Goal: Task Accomplishment & Management: Use online tool/utility

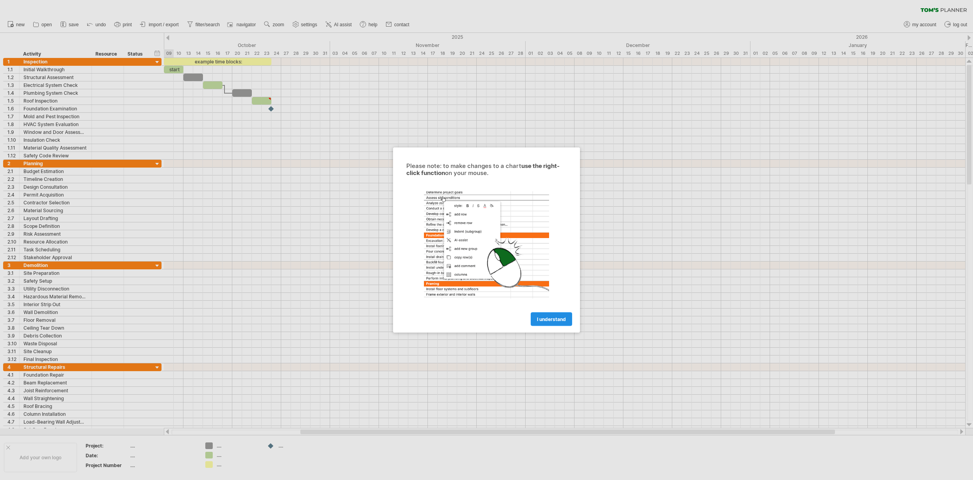
click at [558, 319] on span "I understand" at bounding box center [551, 319] width 29 height 6
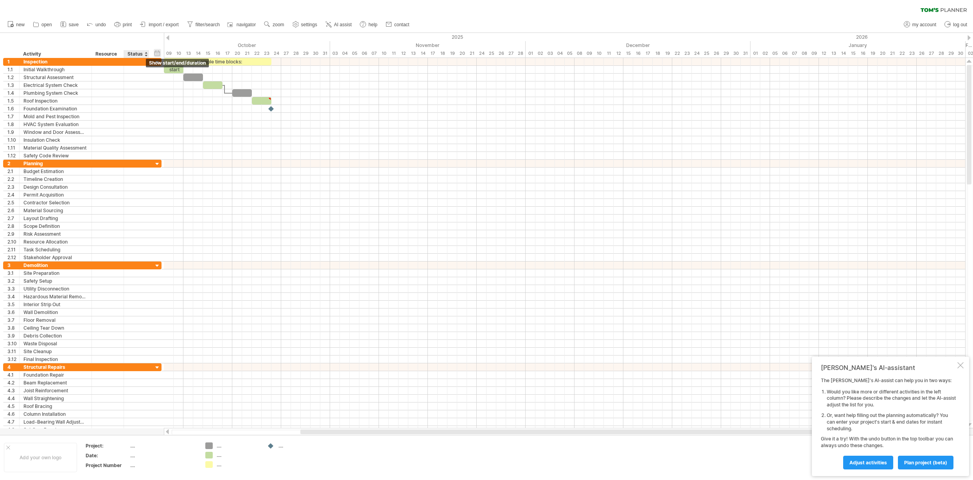
click at [158, 52] on div "hide start/end/duration show start/end/duration" at bounding box center [157, 53] width 7 height 8
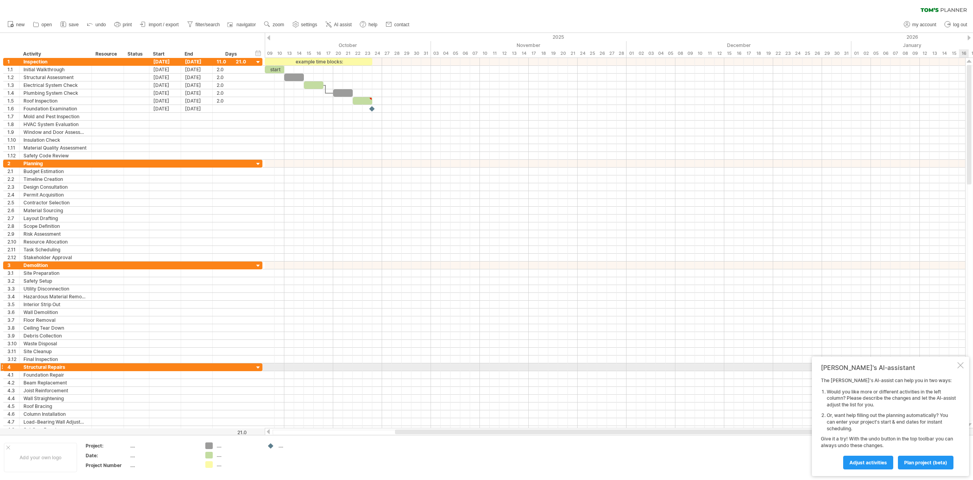
click at [959, 367] on div at bounding box center [961, 365] width 6 height 6
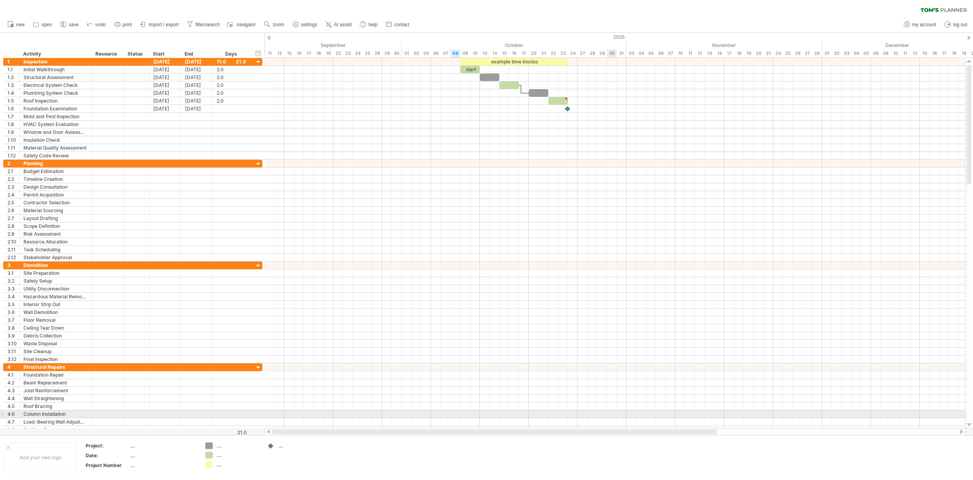
drag, startPoint x: 806, startPoint y: 432, endPoint x: 612, endPoint y: 415, distance: 195.1
click at [613, 417] on div "Trying to reach [DOMAIN_NAME] Connected again... 0% clear filter new 1" at bounding box center [486, 240] width 973 height 480
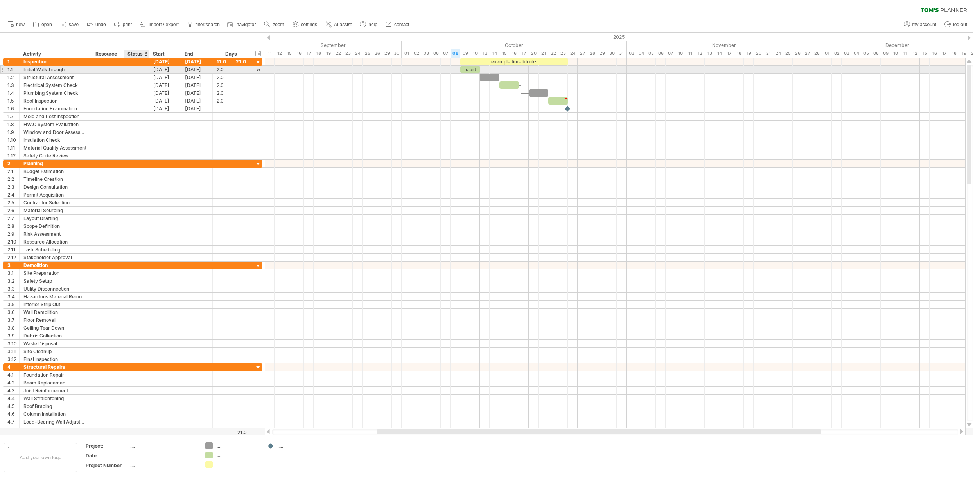
click at [142, 70] on div at bounding box center [136, 69] width 17 height 7
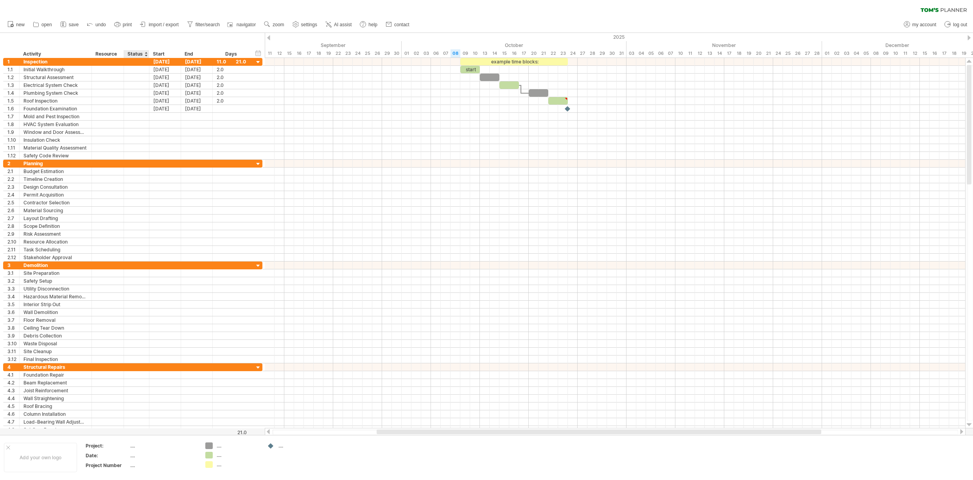
click at [145, 54] on div at bounding box center [145, 54] width 3 height 8
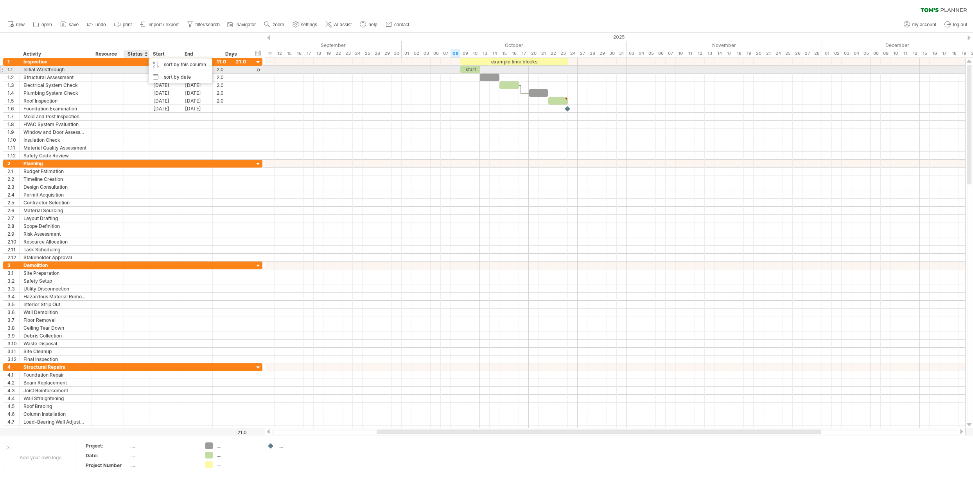
click at [139, 67] on div at bounding box center [136, 69] width 17 height 7
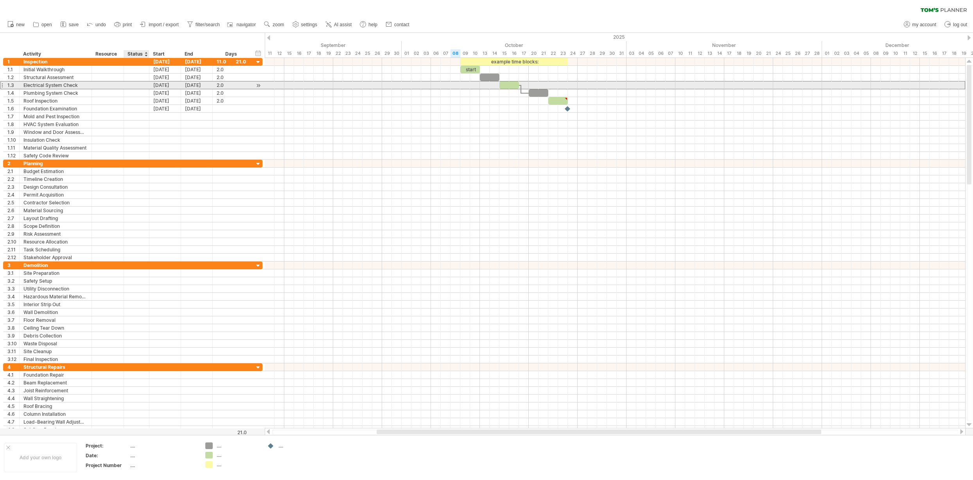
click at [139, 83] on div at bounding box center [136, 84] width 17 height 7
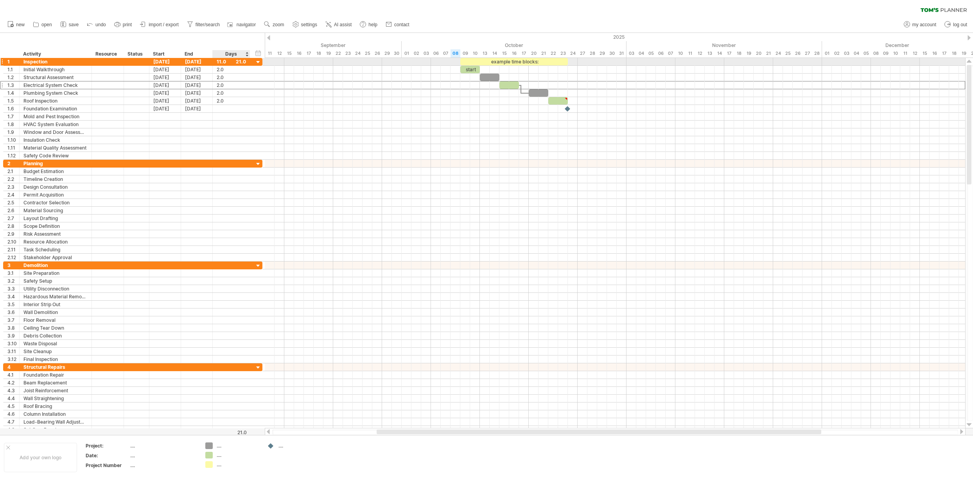
click at [257, 62] on div at bounding box center [258, 62] width 7 height 7
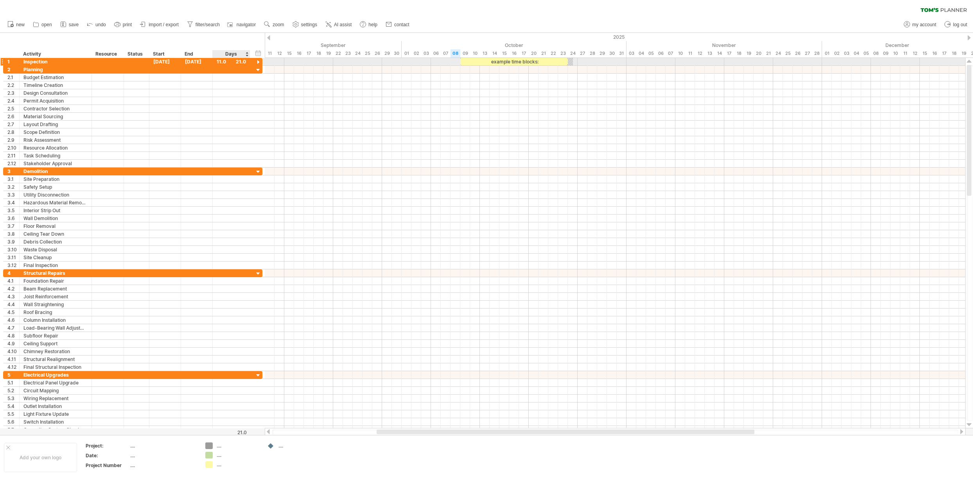
click at [258, 62] on div at bounding box center [258, 62] width 7 height 7
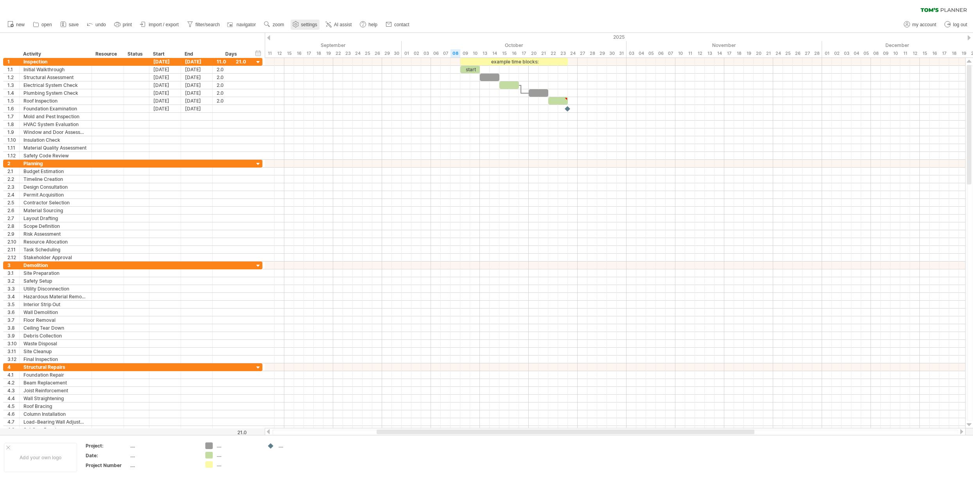
click at [316, 27] on span "settings" at bounding box center [309, 24] width 16 height 5
select select "*"
select select "**"
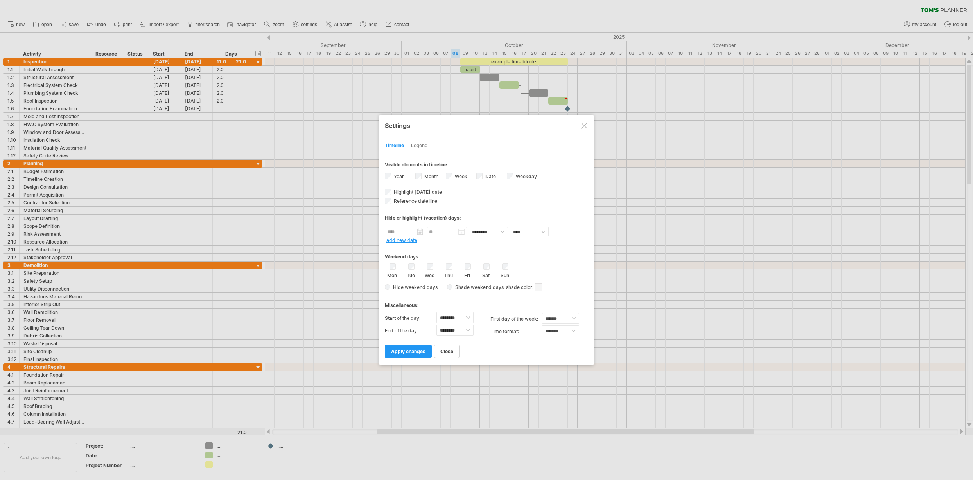
click at [423, 145] on div "Legend" at bounding box center [419, 146] width 17 height 13
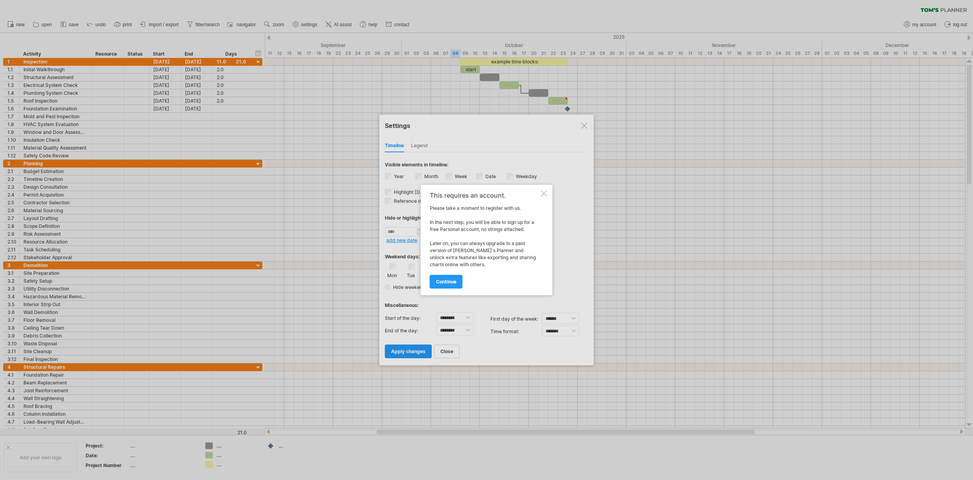
click at [544, 193] on div at bounding box center [544, 193] width 6 height 6
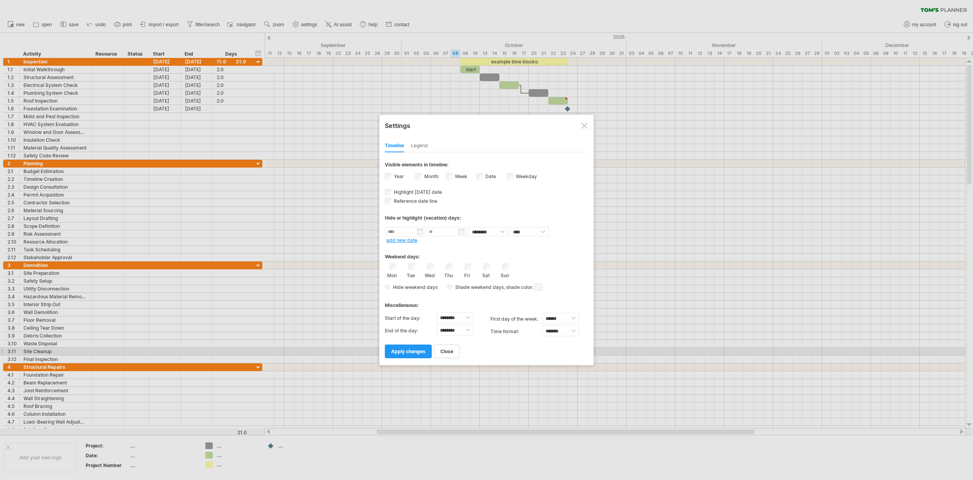
click at [424, 352] on span "apply changes" at bounding box center [408, 351] width 34 height 6
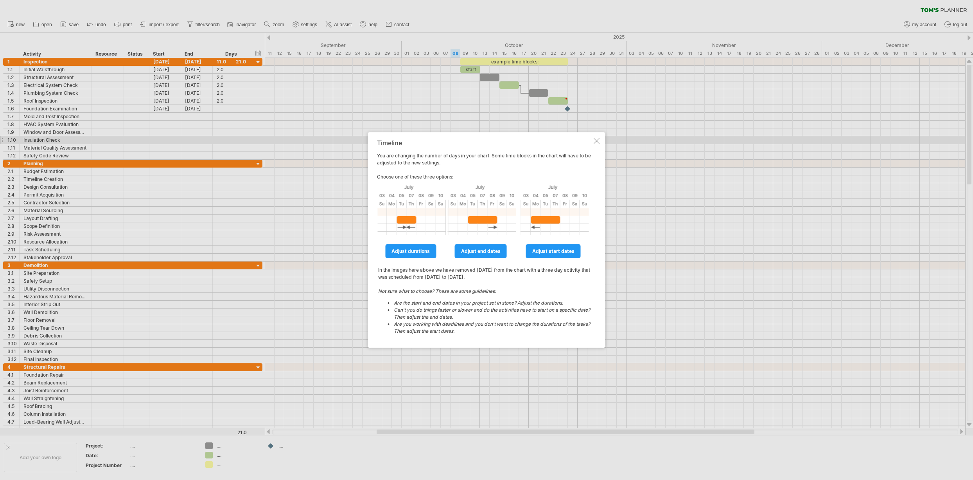
click at [595, 141] on div at bounding box center [597, 141] width 6 height 6
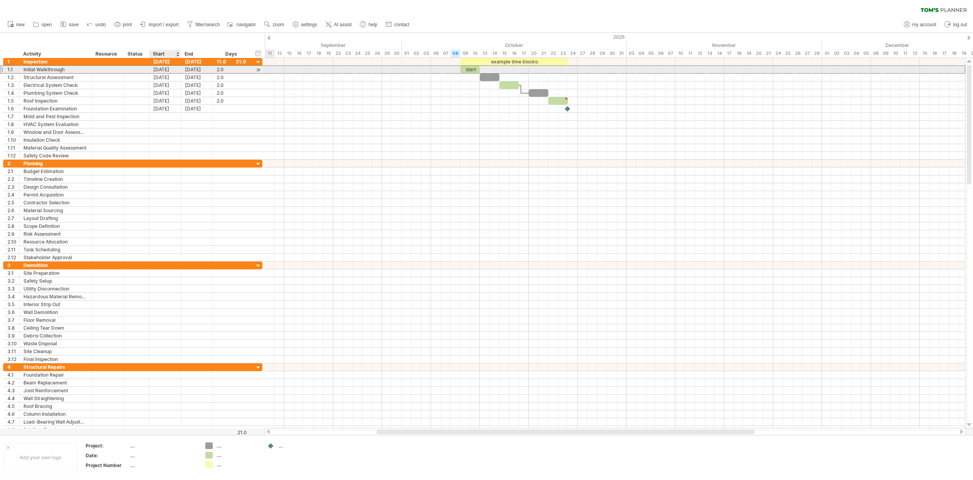
click at [162, 69] on div "[DATE]" at bounding box center [165, 69] width 32 height 7
click at [70, 70] on div "Initial Walkthrough" at bounding box center [55, 69] width 64 height 7
click at [68, 69] on input "**********" at bounding box center [55, 69] width 64 height 7
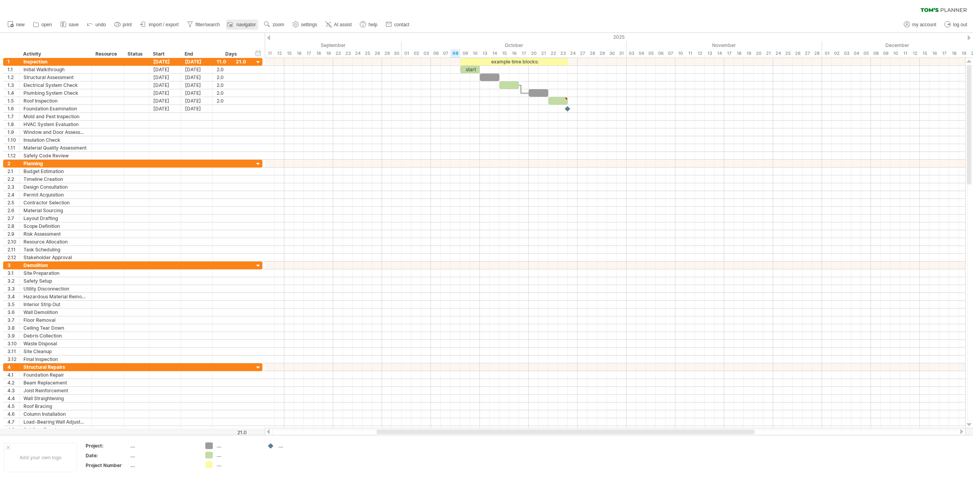
click at [250, 24] on span "navigator" at bounding box center [246, 24] width 19 height 5
click at [167, 25] on span "import / export" at bounding box center [164, 24] width 30 height 5
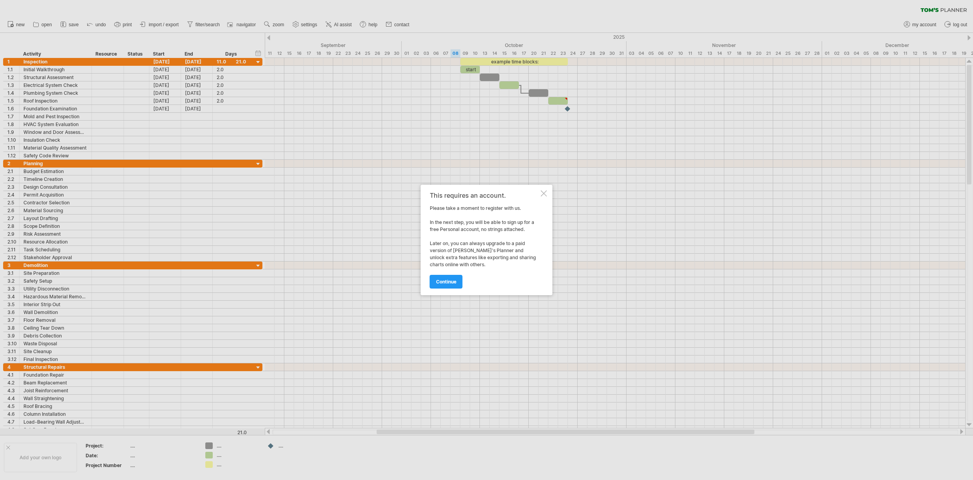
click at [543, 190] on div "This requires an account. Please take a moment to register with us. In the next…" at bounding box center [487, 240] width 132 height 110
